Goal: Task Accomplishment & Management: Manage account settings

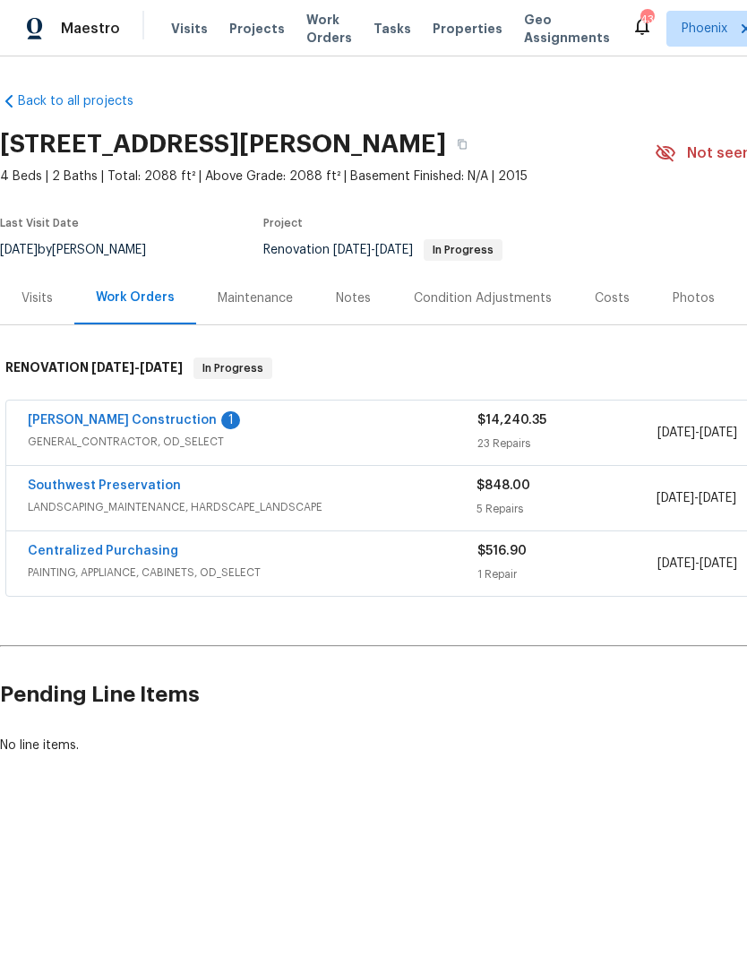
click at [131, 423] on link "[PERSON_NAME] Construction" at bounding box center [122, 420] width 189 height 13
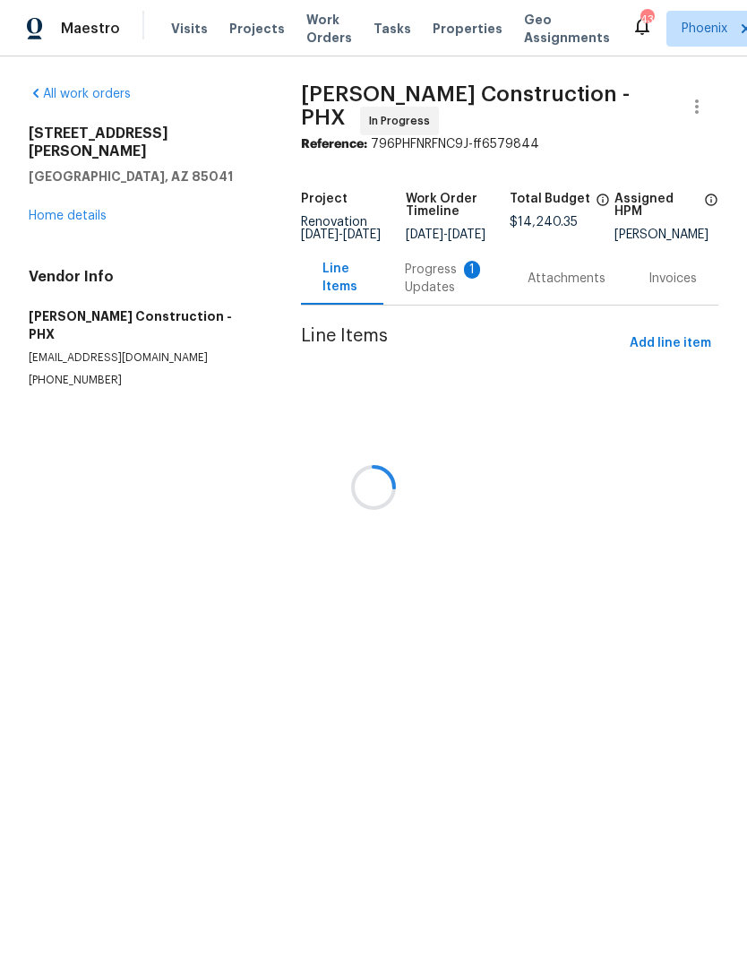
click at [435, 298] on div "Line Items Progress Updates 1 Attachments Invoices" at bounding box center [509, 279] width 417 height 54
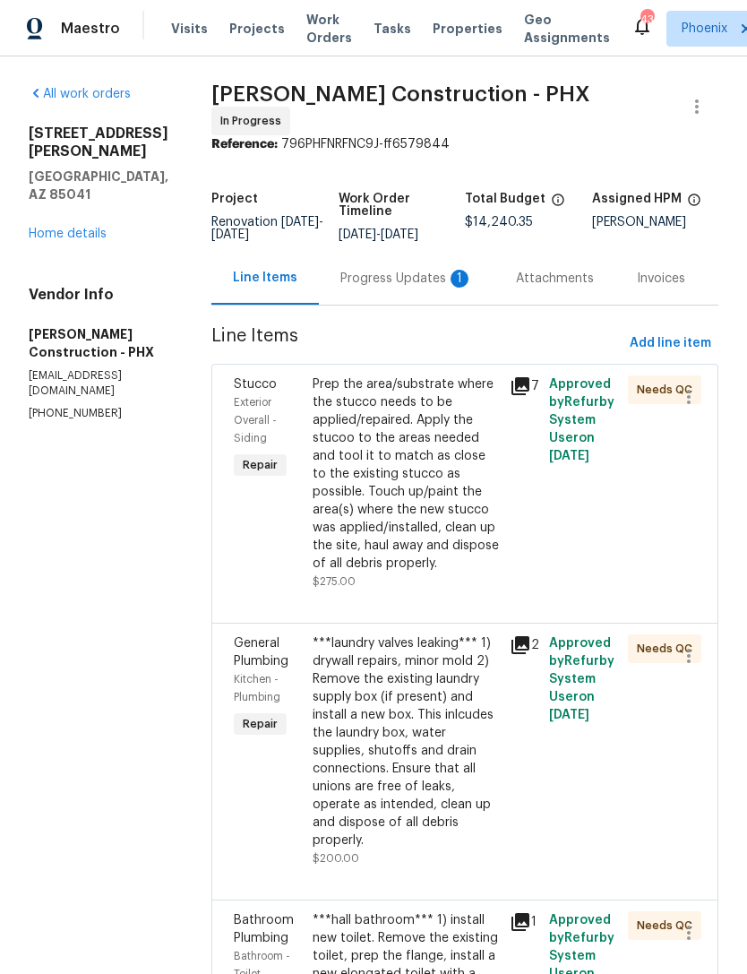
click at [422, 275] on div "Progress Updates 1" at bounding box center [406, 279] width 133 height 18
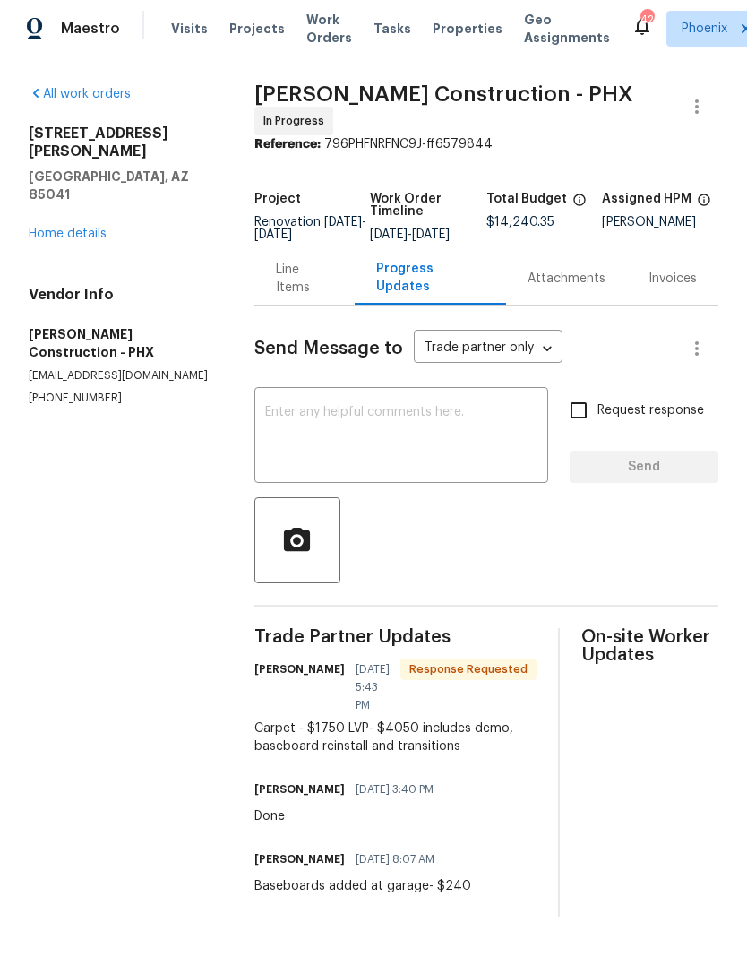
click at [291, 305] on div "Line Items" at bounding box center [304, 278] width 101 height 53
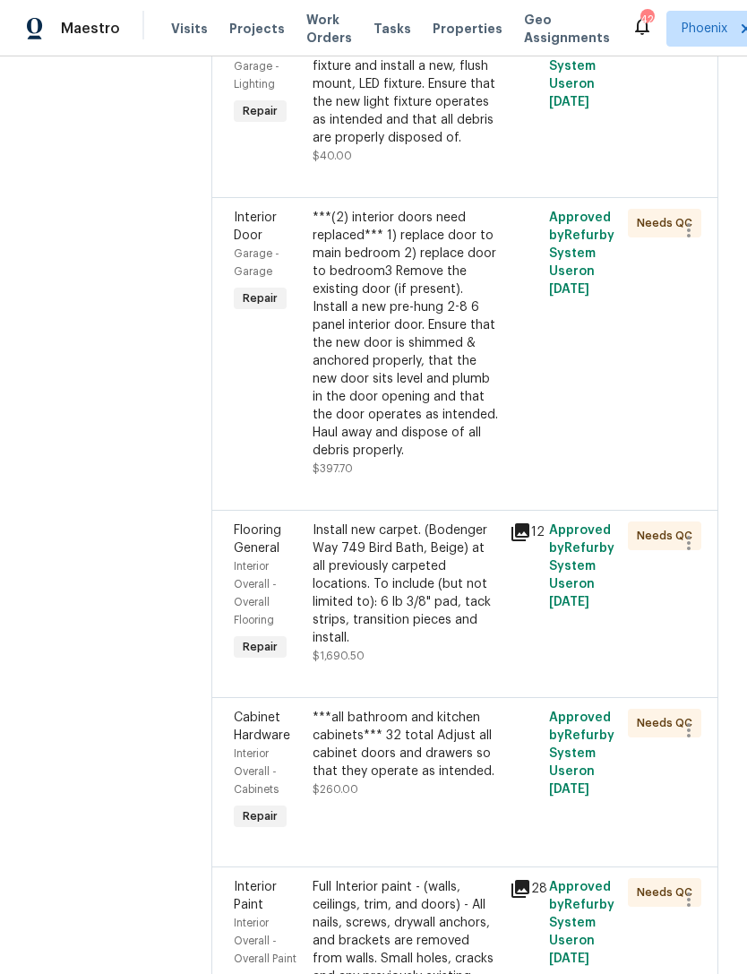
scroll to position [3003, 0]
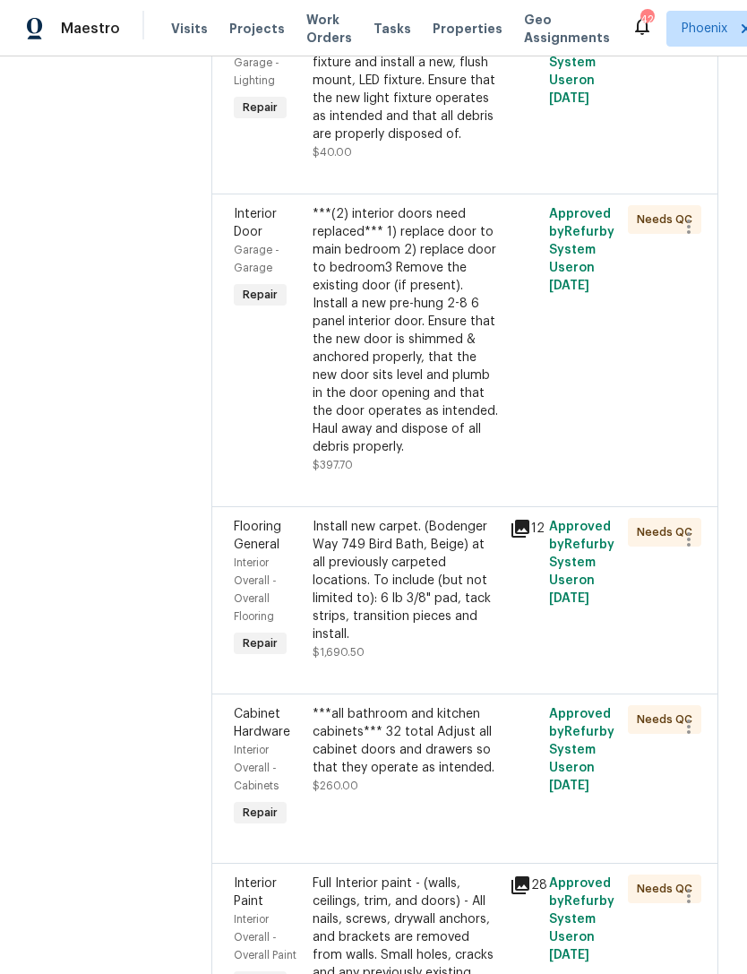
click at [416, 518] on div "Install new carpet. (Bodenger Way 749 Bird Bath, Beige) at all previously carpe…" at bounding box center [406, 580] width 186 height 125
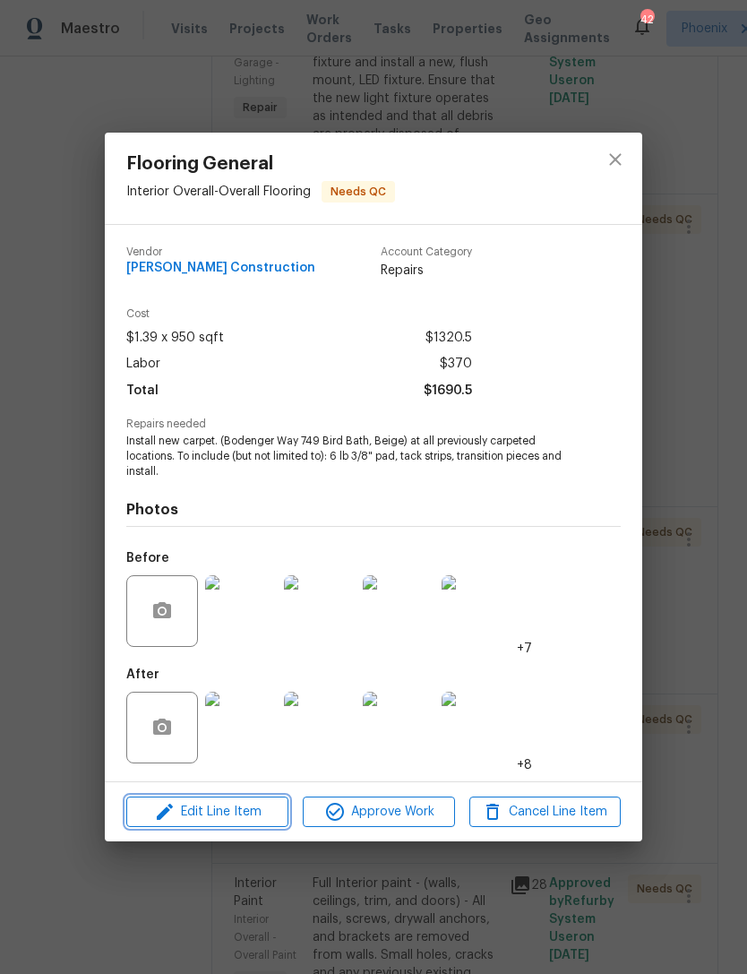
click at [258, 812] on span "Edit Line Item" at bounding box center [207, 812] width 151 height 22
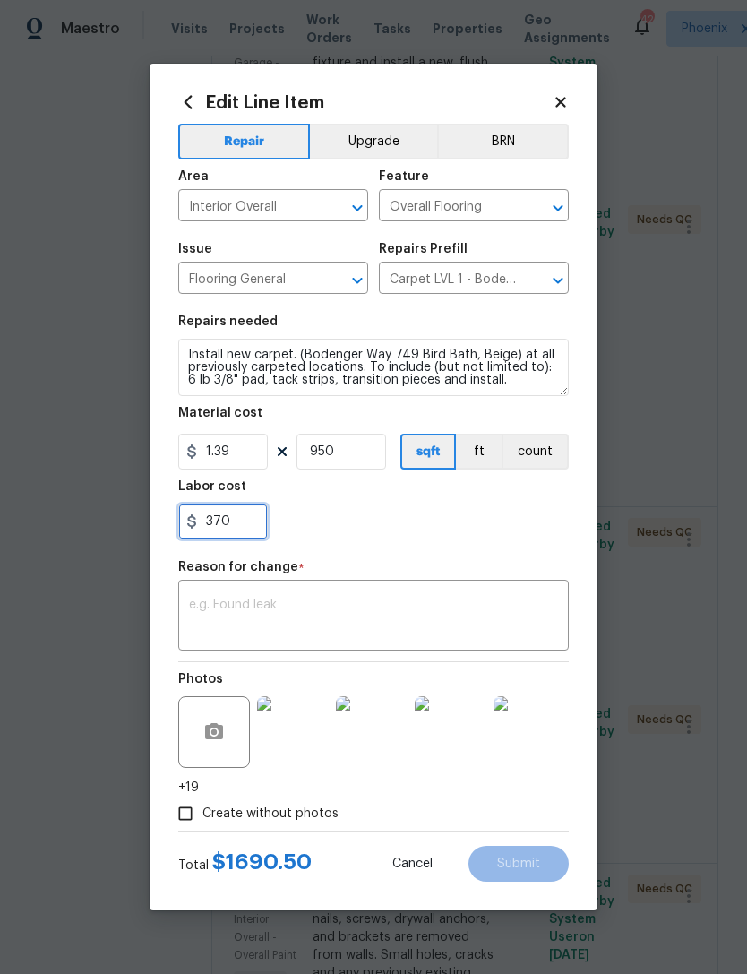
click at [257, 518] on input "370" at bounding box center [223, 521] width 90 height 36
type input "3"
click at [466, 532] on div "429.50" at bounding box center [373, 521] width 391 height 36
type input "429.5"
click at [461, 627] on textarea at bounding box center [373, 617] width 369 height 38
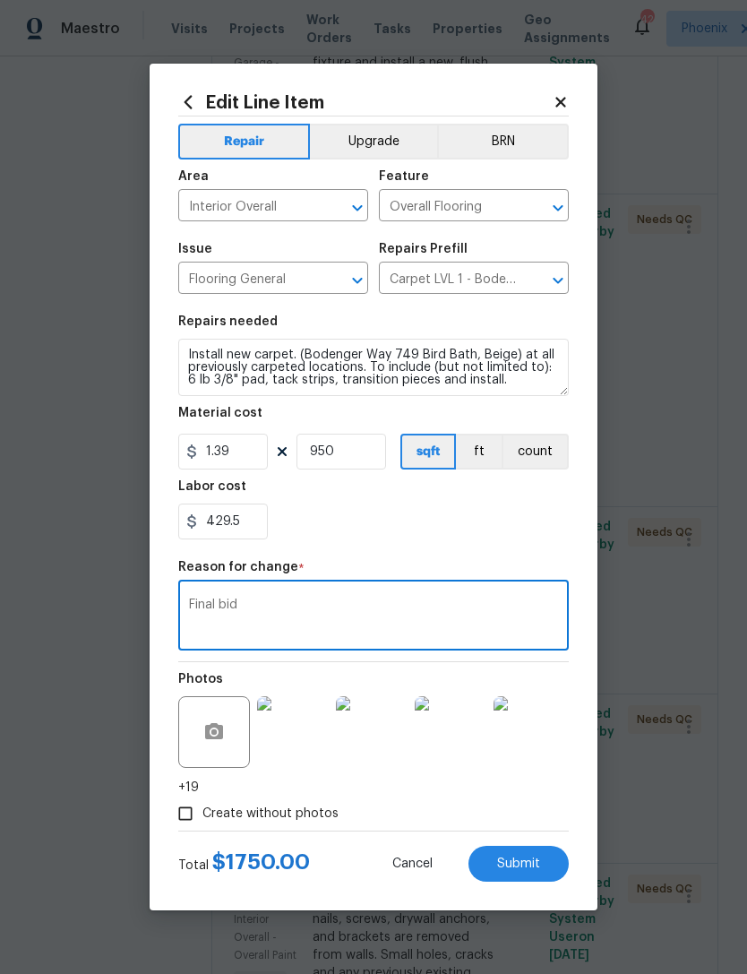
type textarea "Final bid"
click at [494, 522] on div "429.5" at bounding box center [373, 521] width 391 height 36
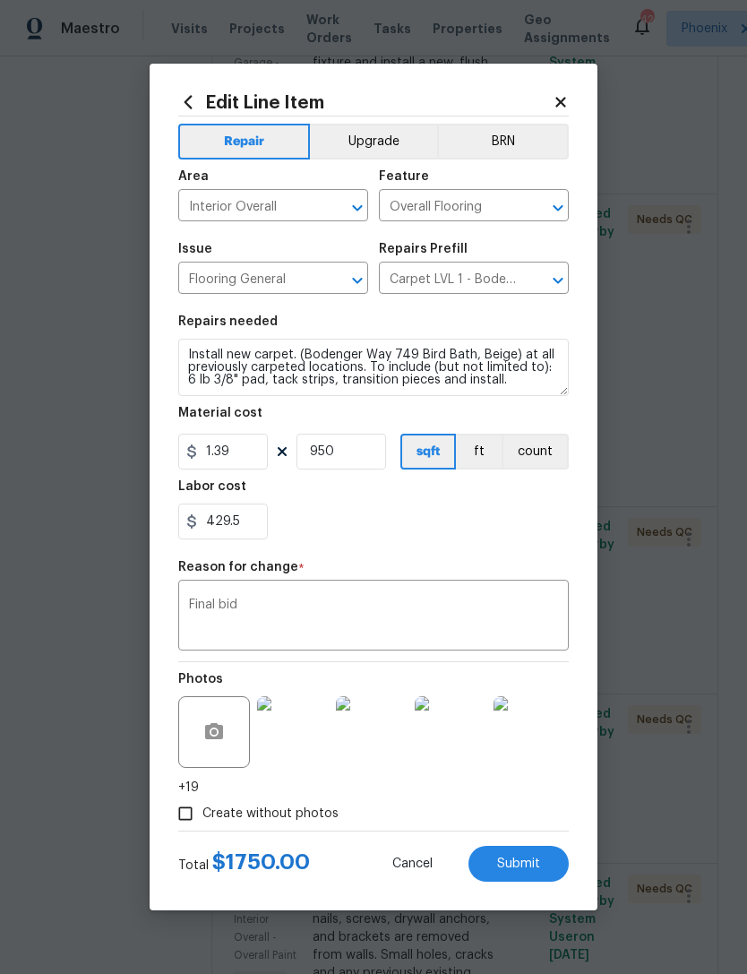
click at [538, 869] on span "Submit" at bounding box center [518, 863] width 43 height 13
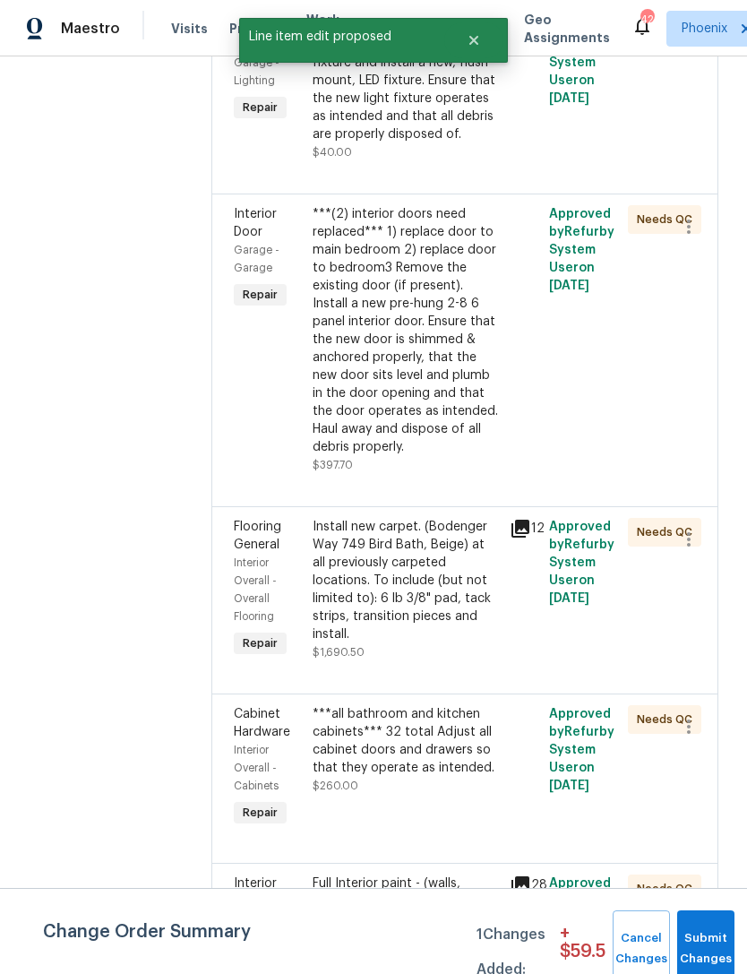
scroll to position [0, 0]
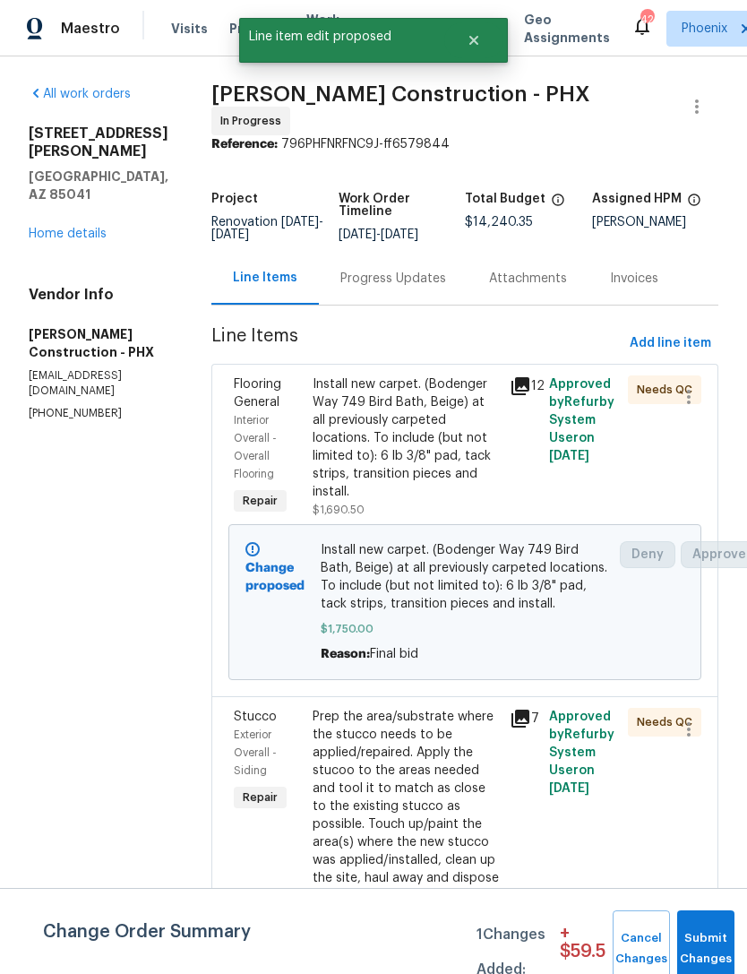
click at [415, 287] on div "Progress Updates" at bounding box center [393, 278] width 149 height 53
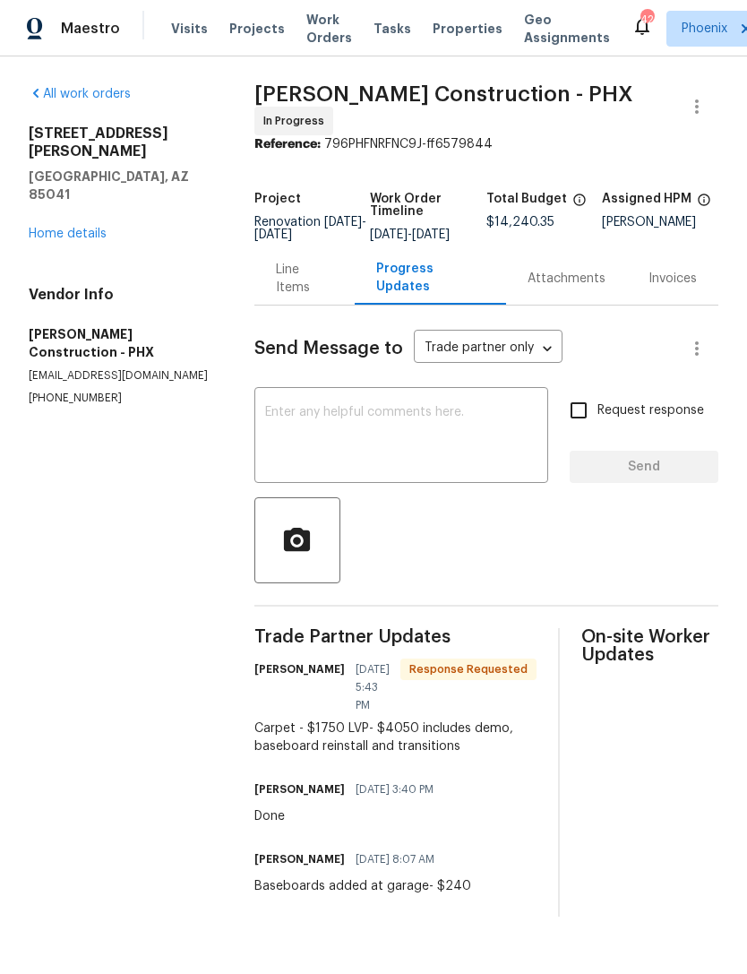
click at [299, 296] on div "Line Items" at bounding box center [305, 279] width 58 height 36
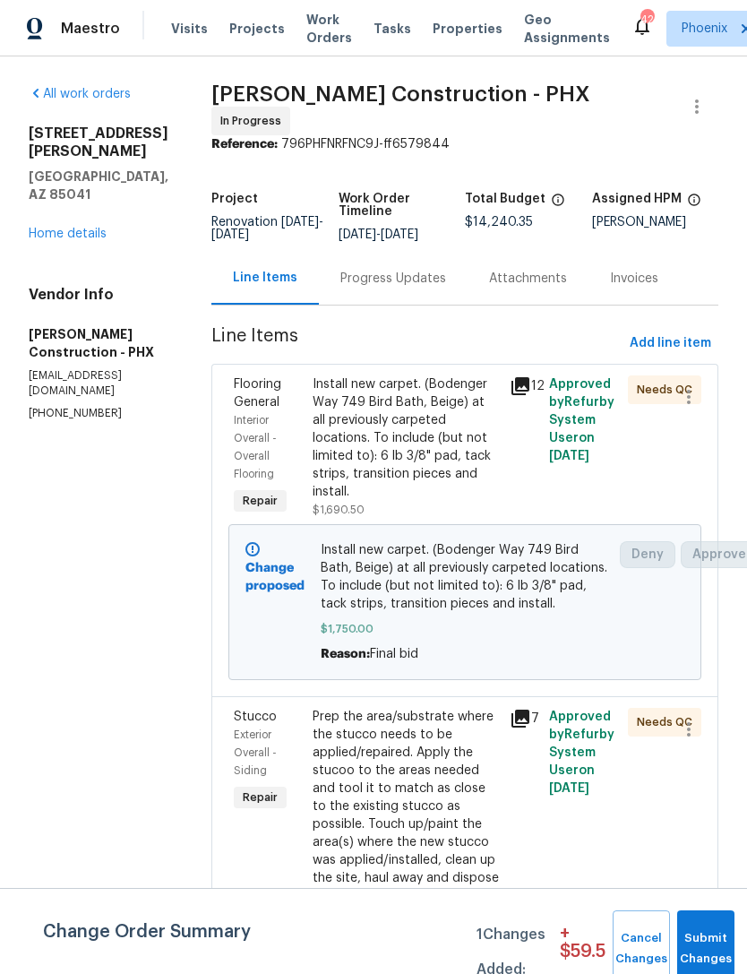
click at [391, 281] on div "Progress Updates" at bounding box center [393, 278] width 149 height 53
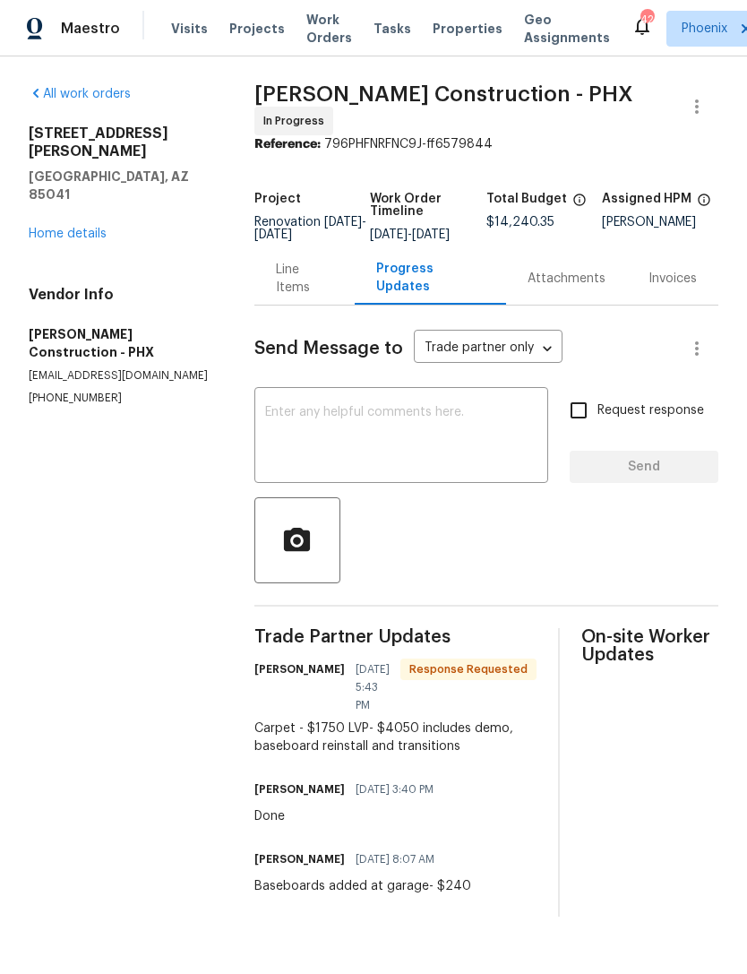
click at [305, 295] on div "Line Items" at bounding box center [305, 279] width 58 height 36
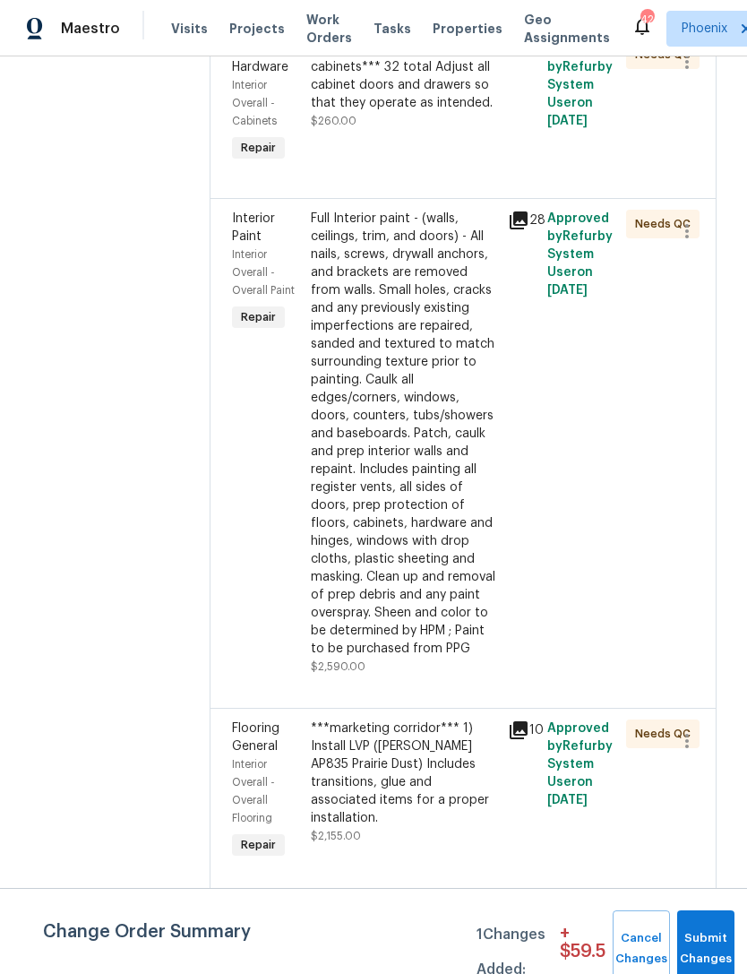
scroll to position [3818, 4]
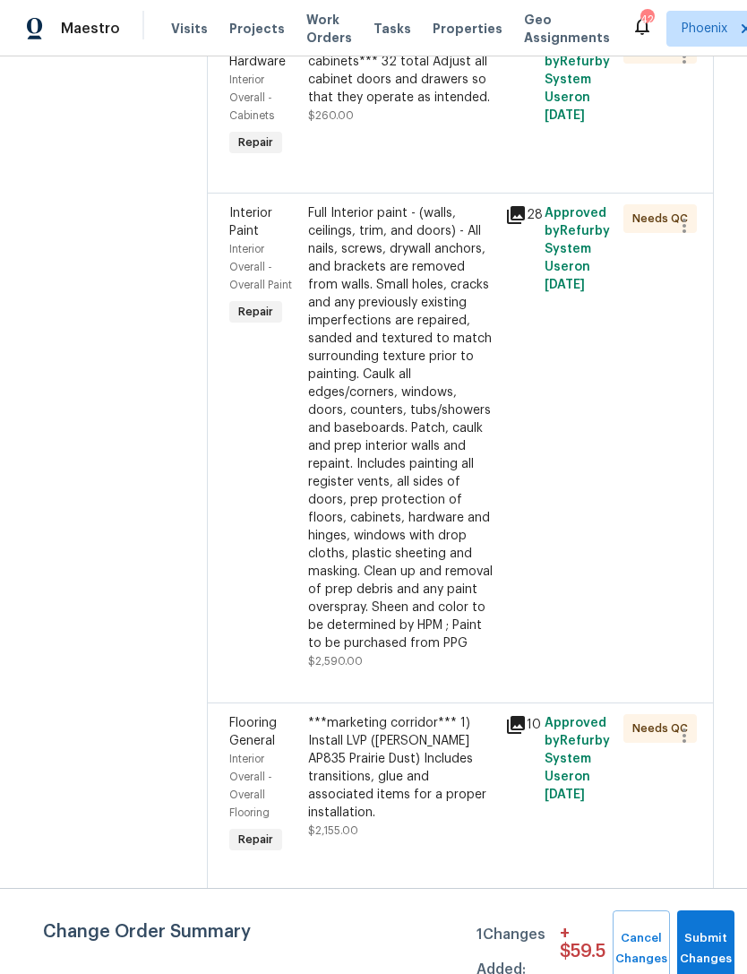
click at [405, 714] on div "***marketing corridor*** 1) Install LVP ([PERSON_NAME] AP835 Prairie Dust) Incl…" at bounding box center [401, 767] width 186 height 107
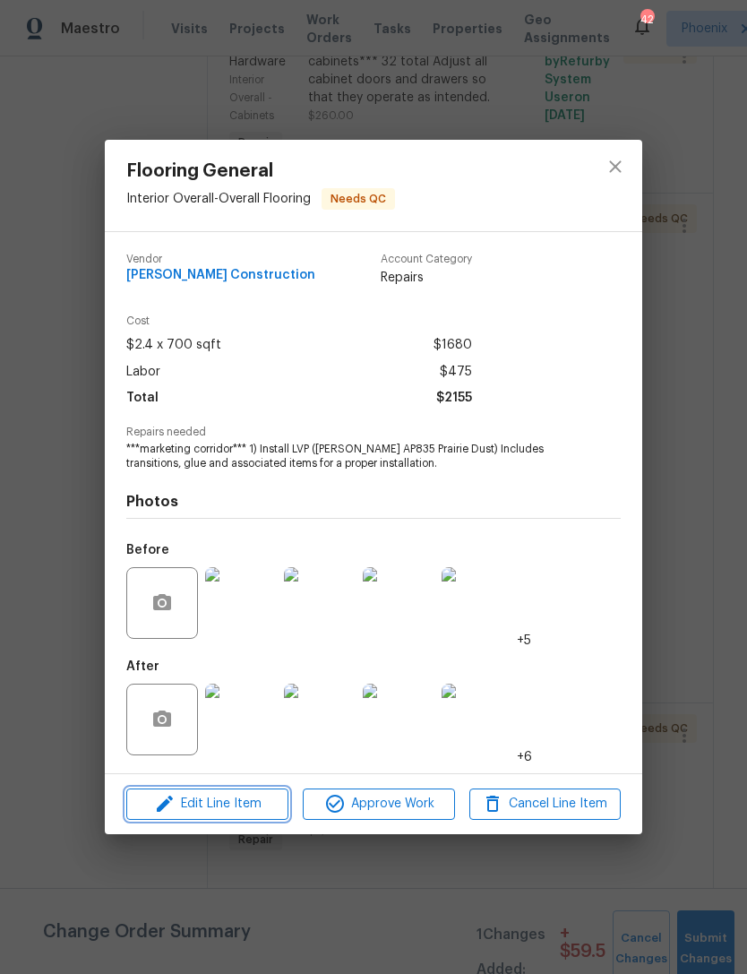
click at [259, 813] on span "Edit Line Item" at bounding box center [207, 804] width 151 height 22
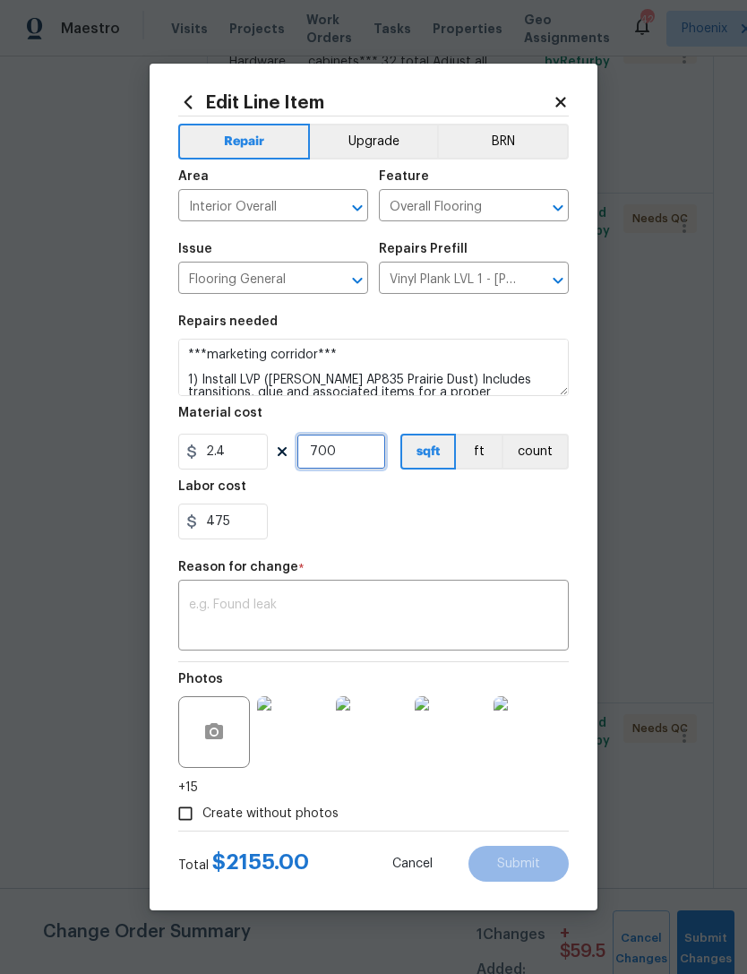
click at [366, 459] on input "700" at bounding box center [341, 452] width 90 height 36
type input "800"
click at [526, 513] on div "475" at bounding box center [373, 521] width 391 height 36
click at [265, 528] on input "475" at bounding box center [223, 521] width 90 height 36
type input "4"
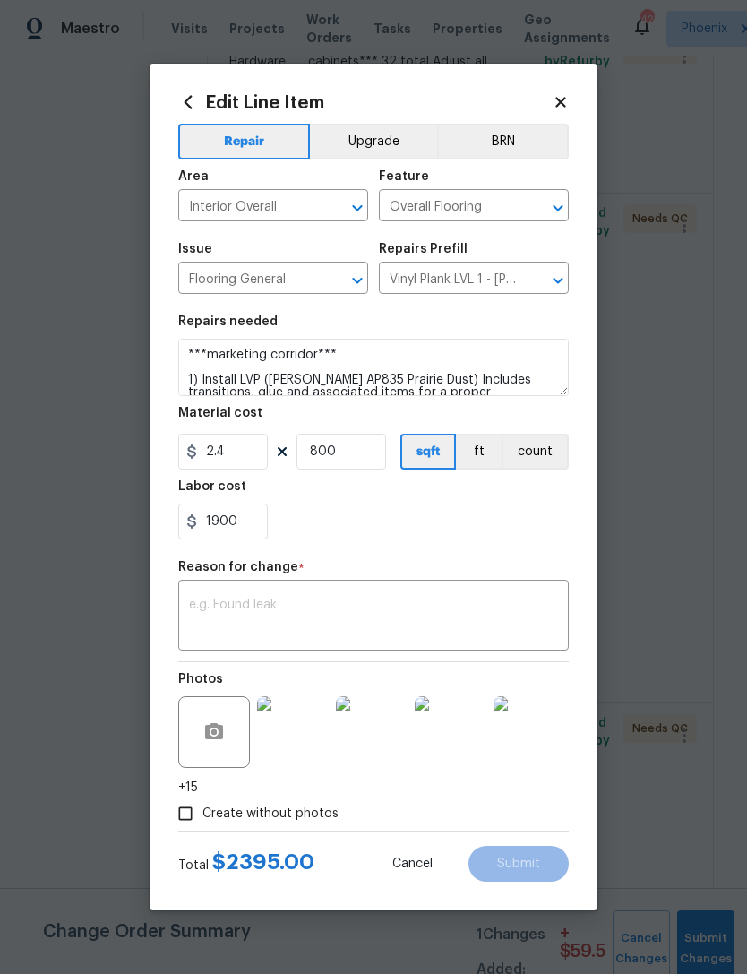
click at [512, 513] on div "1900" at bounding box center [373, 521] width 391 height 36
click at [258, 526] on input "1900" at bounding box center [223, 521] width 90 height 36
type input "1"
click at [495, 528] on div "2200" at bounding box center [373, 521] width 391 height 36
click at [262, 527] on input "2200" at bounding box center [223, 521] width 90 height 36
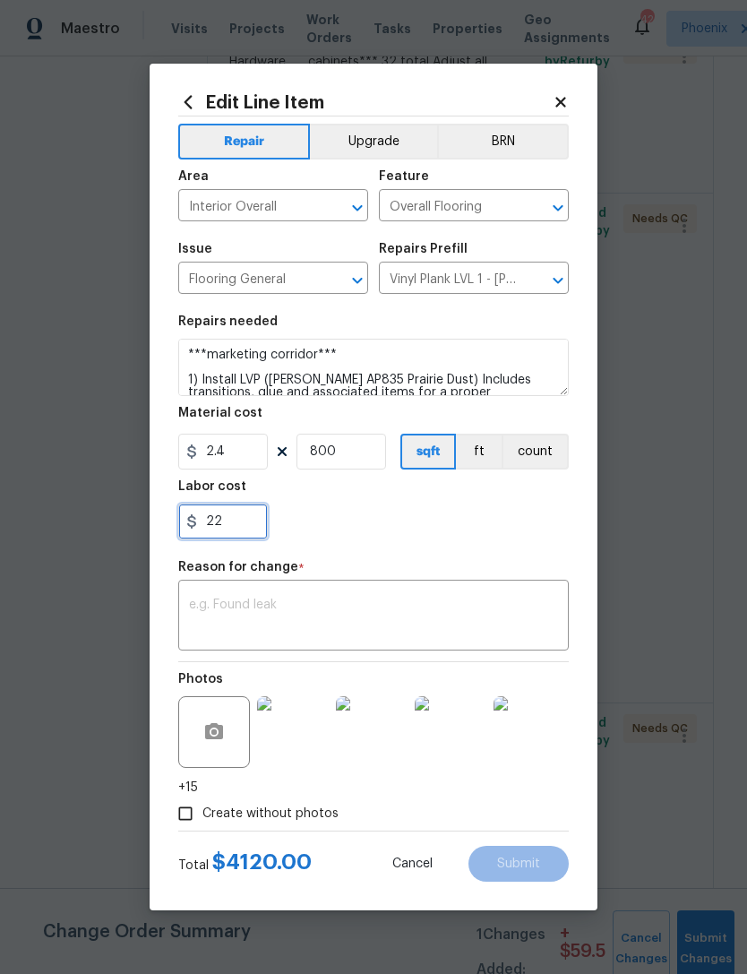
type input "2"
click at [483, 524] on div "2170" at bounding box center [373, 521] width 391 height 36
click at [259, 530] on input "2170" at bounding box center [223, 521] width 90 height 36
type input "2130"
click at [474, 538] on div "2130" at bounding box center [373, 521] width 391 height 36
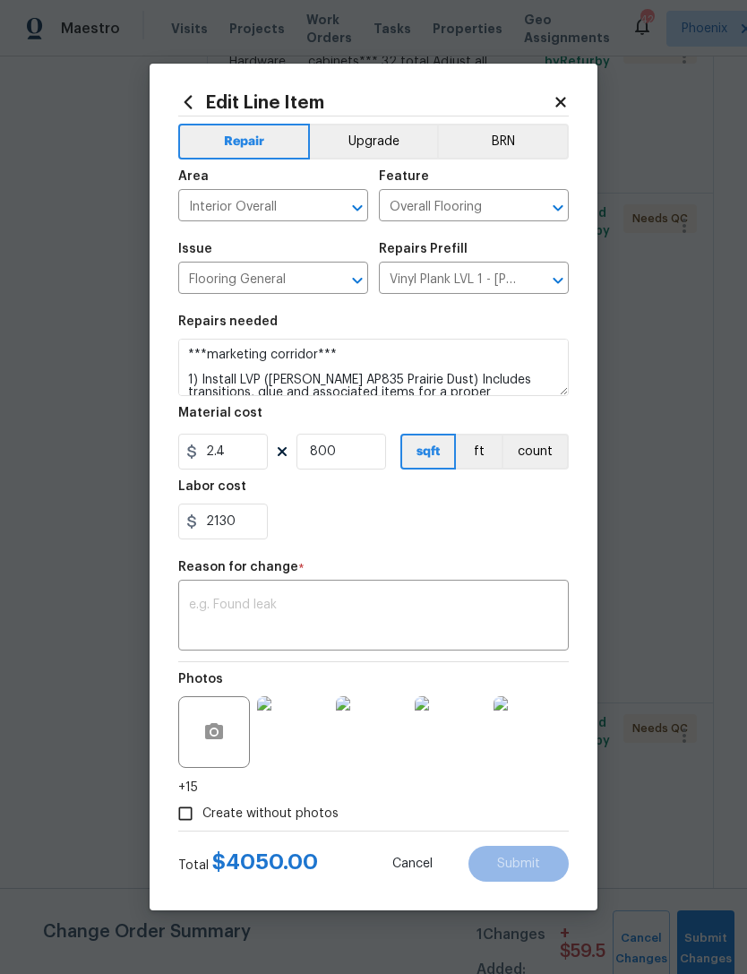
click at [511, 604] on textarea at bounding box center [373, 617] width 369 height 38
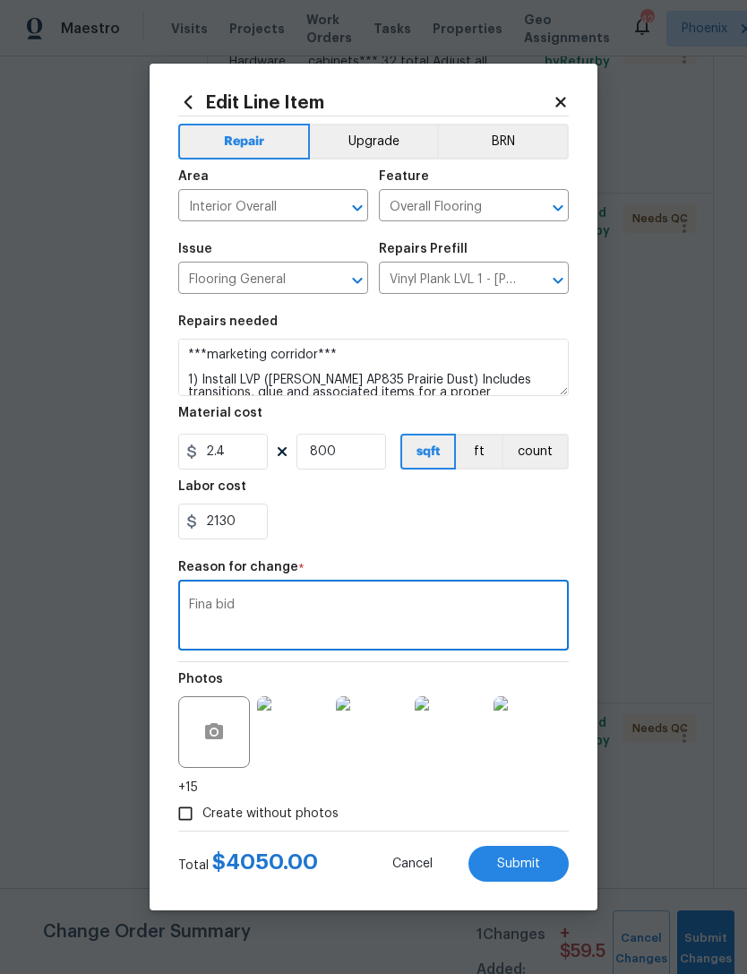
type textarea "Fina bid"
click at [468, 539] on div "2130" at bounding box center [373, 521] width 391 height 36
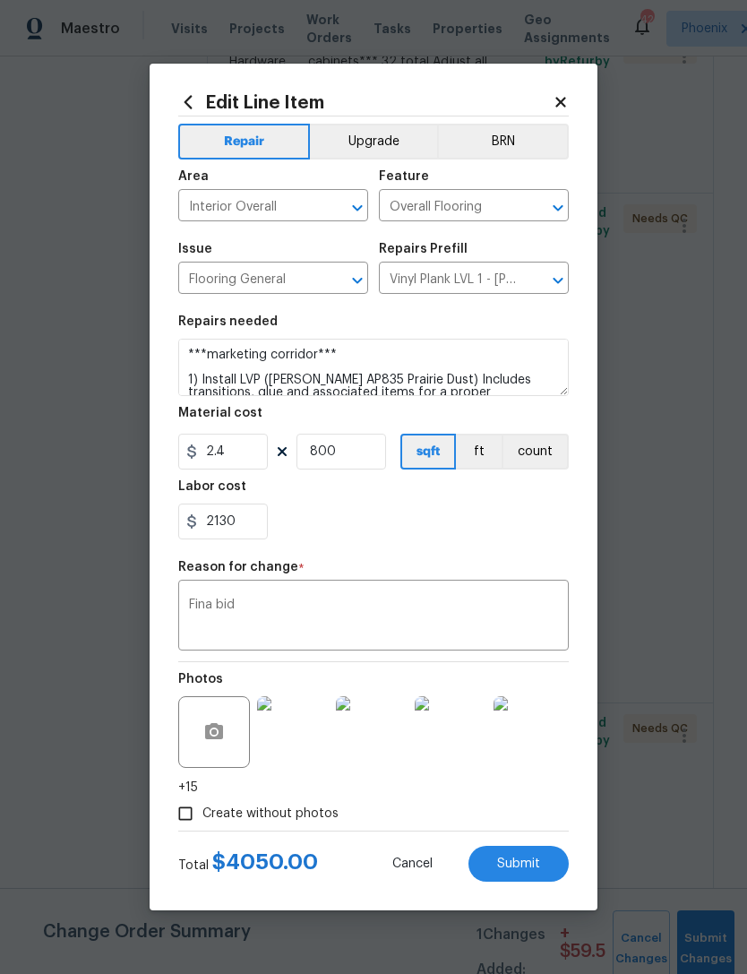
click at [555, 874] on button "Submit" at bounding box center [518, 864] width 100 height 36
type input "700"
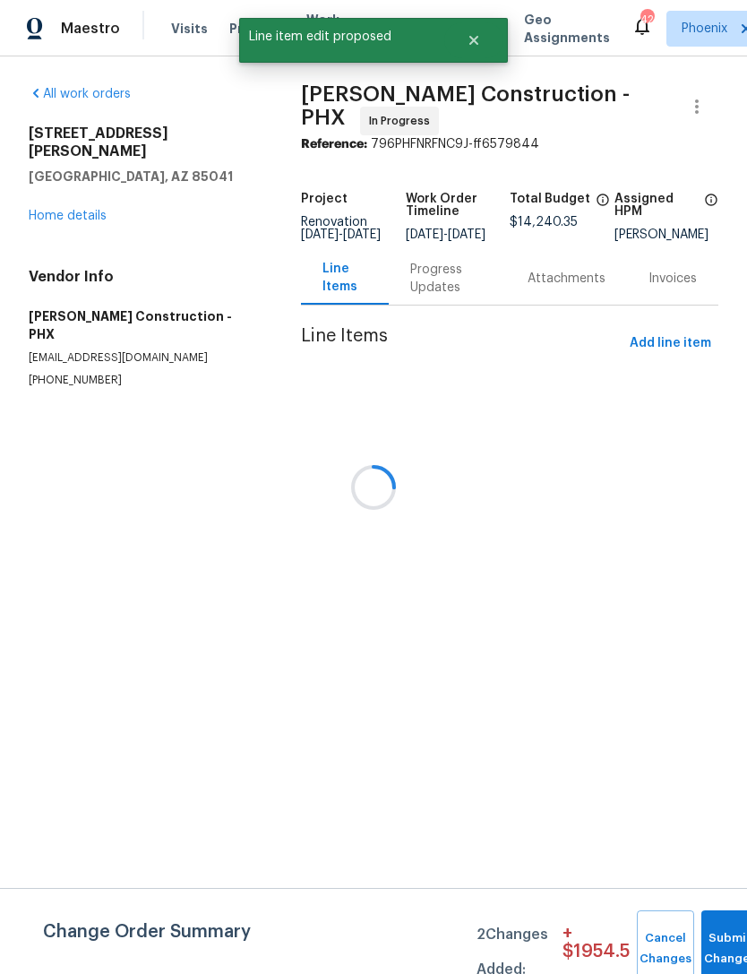
scroll to position [0, 0]
click at [725, 948] on span "Submit Changes" at bounding box center [729, 948] width 39 height 41
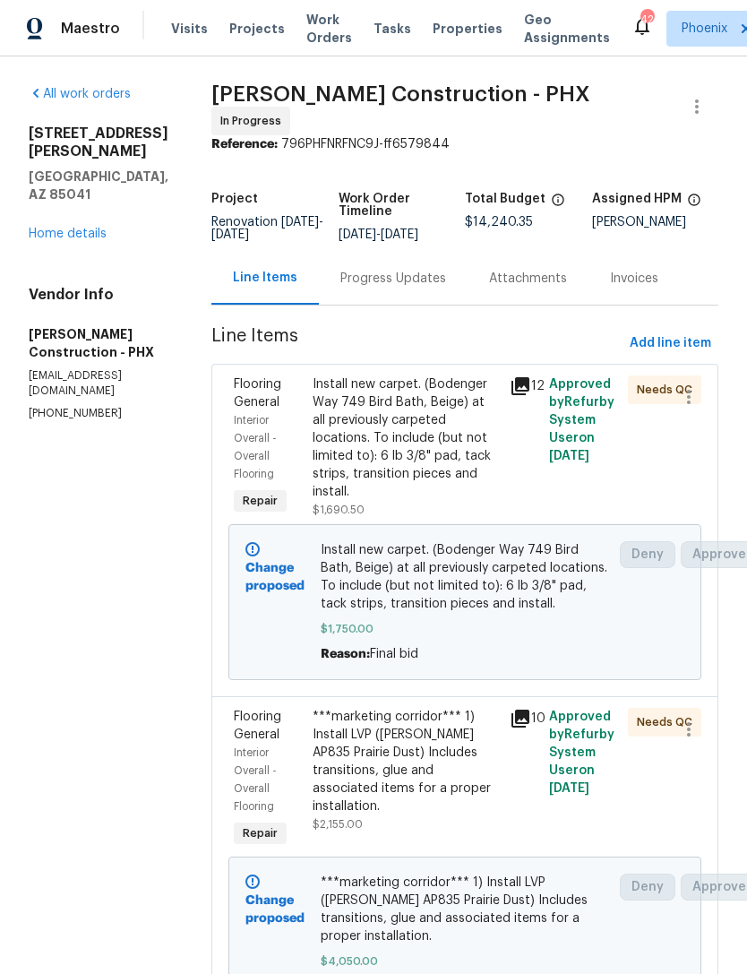
click at [60, 227] on link "Home details" at bounding box center [68, 233] width 78 height 13
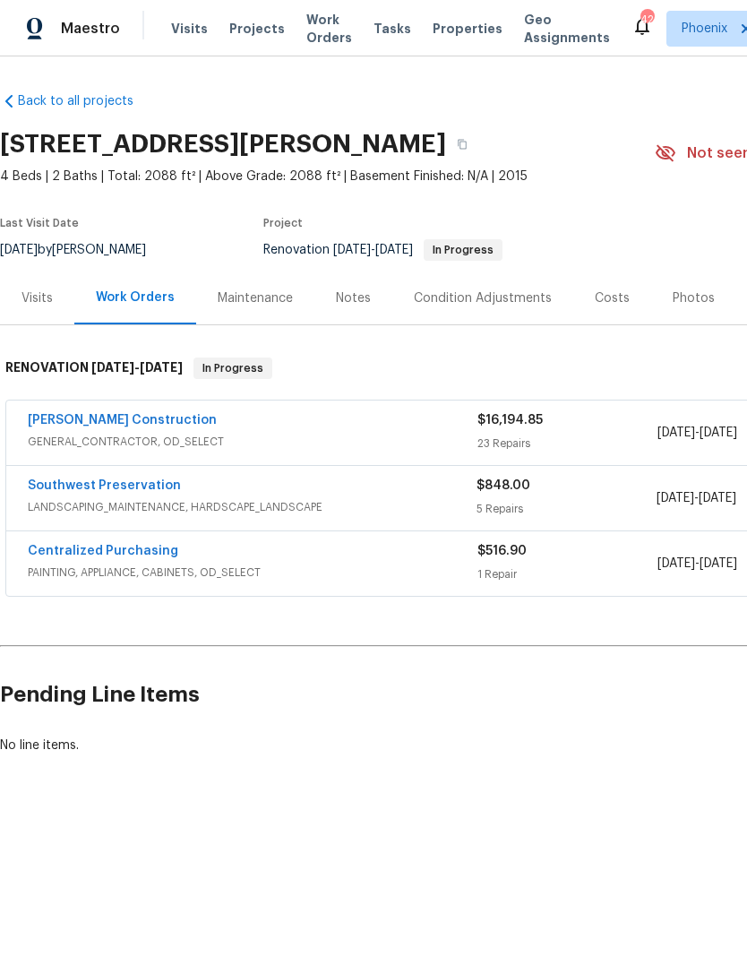
click at [367, 313] on div "Notes" at bounding box center [353, 297] width 78 height 53
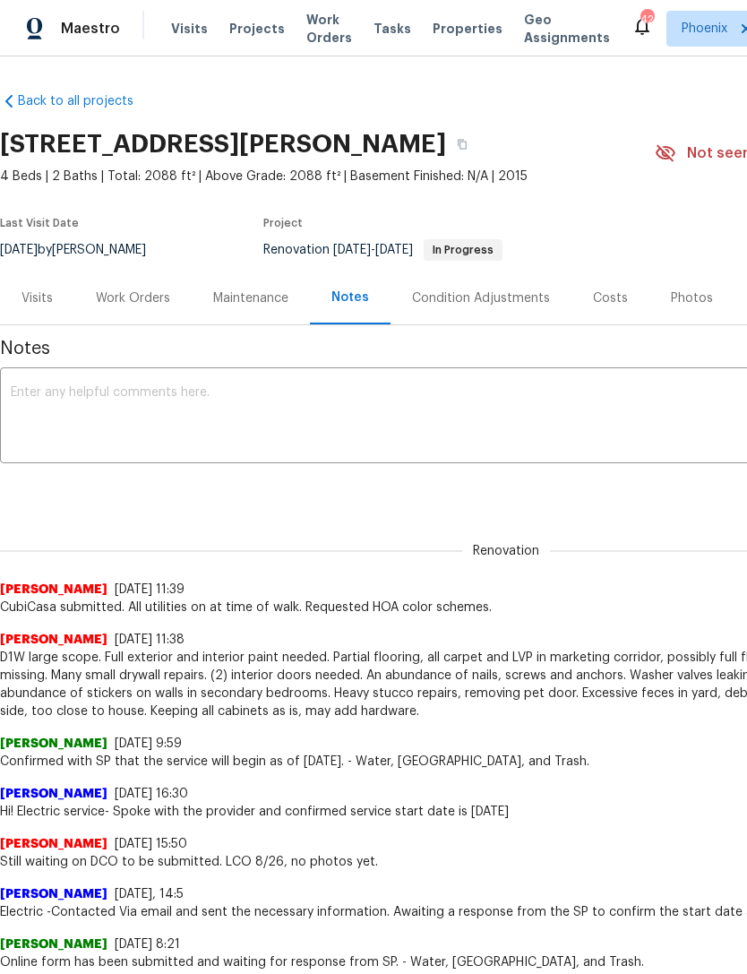
click at [267, 312] on div "Maintenance" at bounding box center [251, 297] width 118 height 53
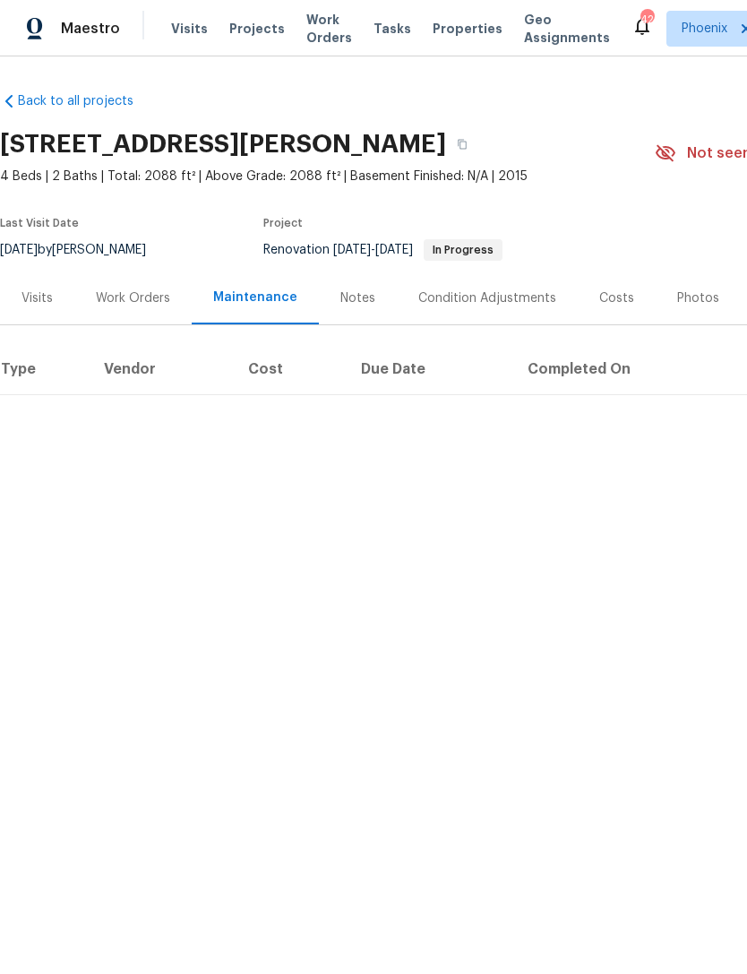
click at [165, 309] on div "Work Orders" at bounding box center [132, 297] width 117 height 53
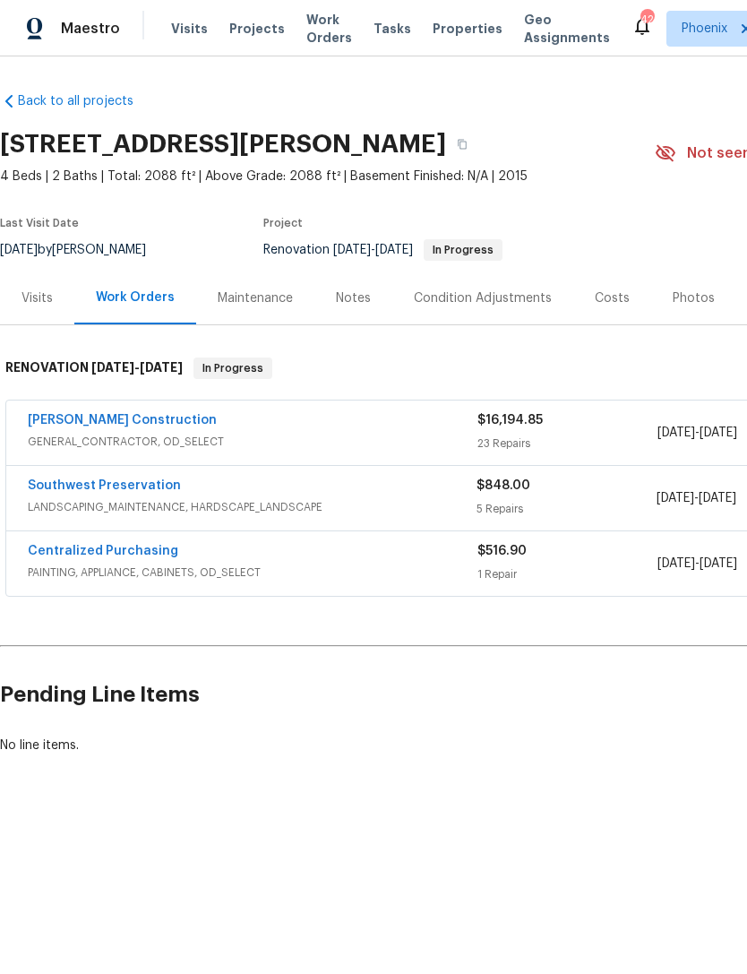
click at [68, 408] on div "[PERSON_NAME] Construction GENERAL_CONTRACTOR, OD_SELECT $16,194.85 23 Repairs …" at bounding box center [506, 432] width 1000 height 64
click at [69, 425] on link "[PERSON_NAME] Construction" at bounding box center [122, 420] width 189 height 13
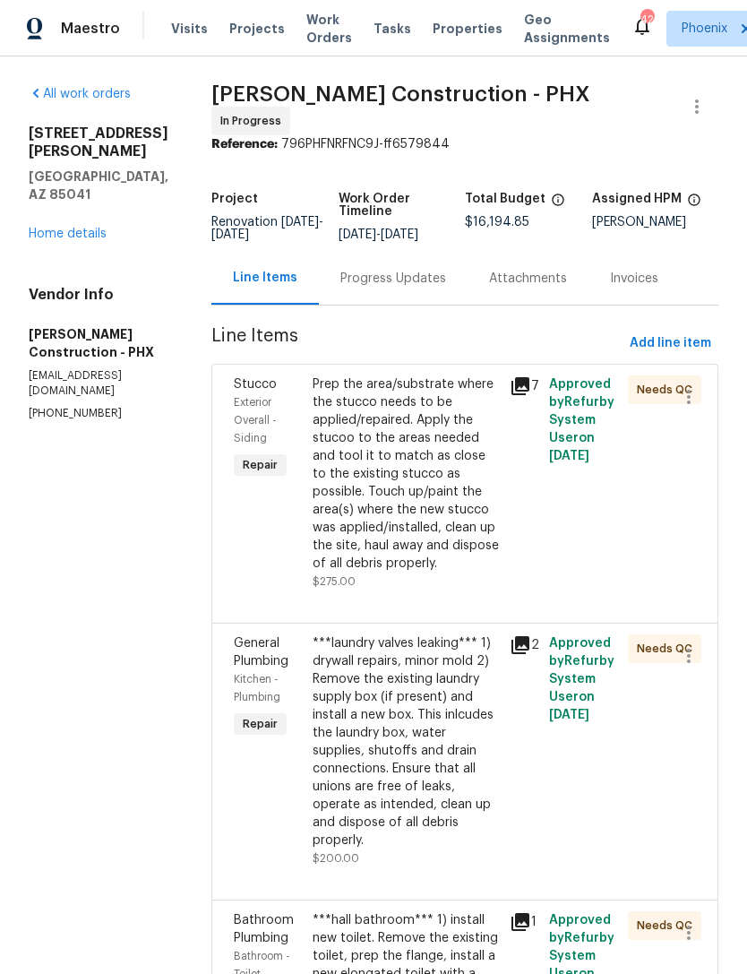
click at [398, 274] on div "Progress Updates" at bounding box center [393, 279] width 106 height 18
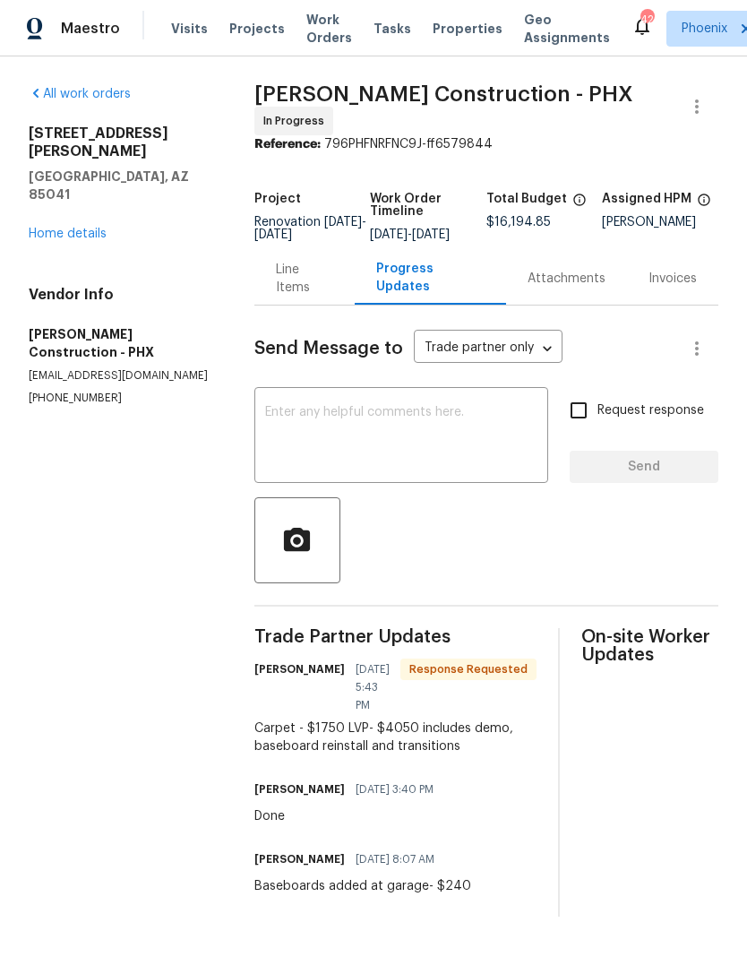
click at [422, 434] on textarea at bounding box center [401, 437] width 272 height 63
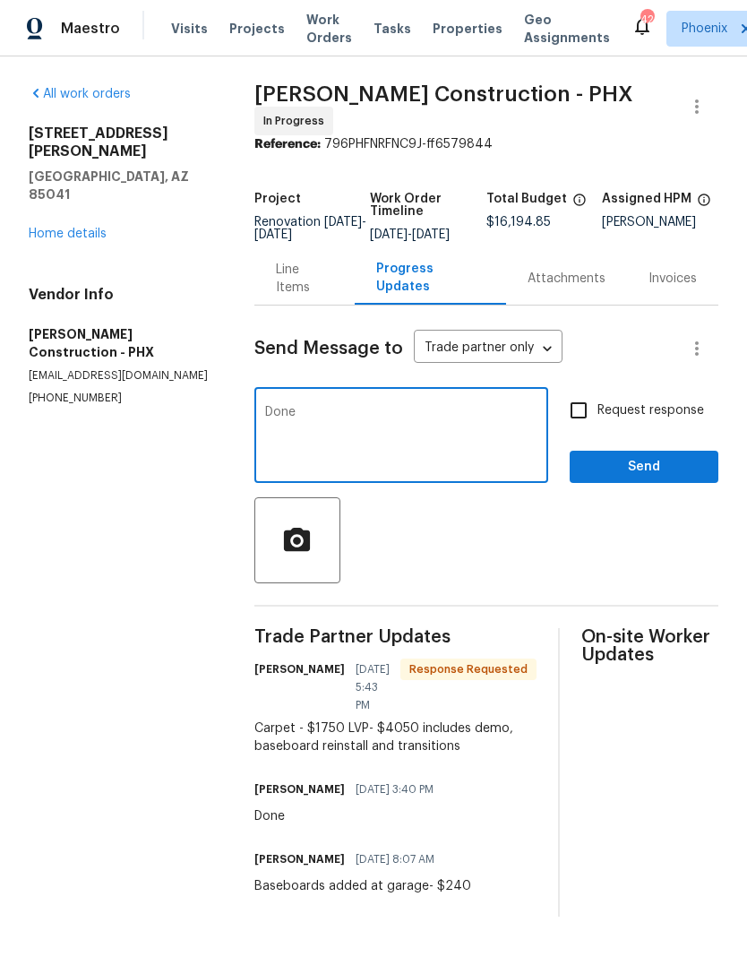
type textarea "Done"
click at [657, 478] on span "Send" at bounding box center [644, 467] width 120 height 22
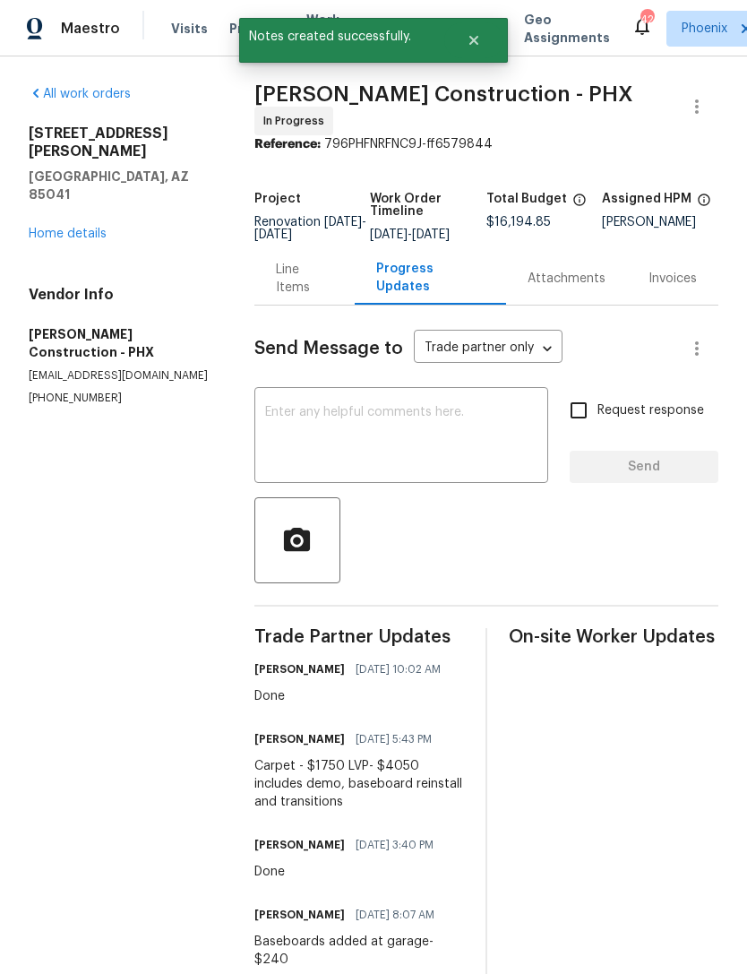
click at [49, 227] on link "Home details" at bounding box center [68, 233] width 78 height 13
